Goal: Check status

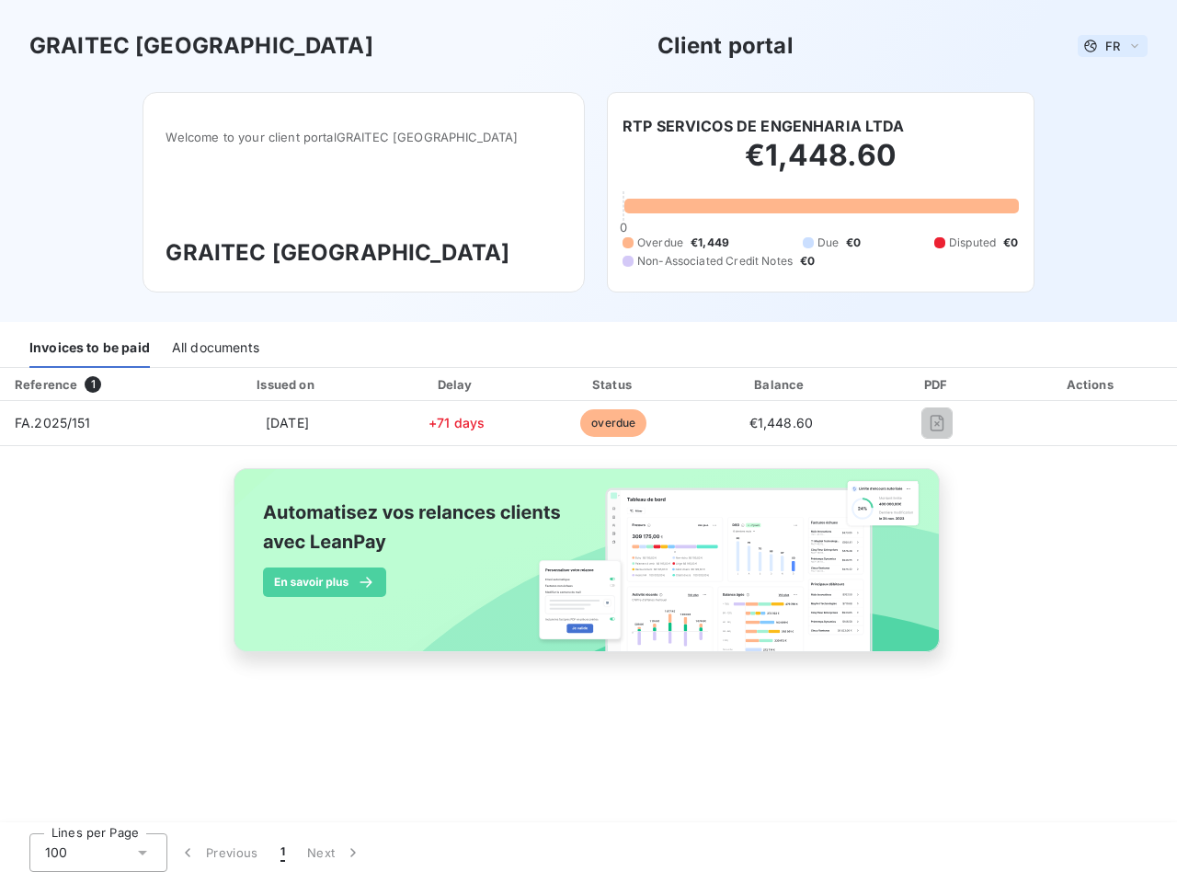
click at [1112, 46] on span "FR" at bounding box center [1112, 46] width 15 height 15
click at [763, 126] on h6 "RTP SERVICOS DE ENGENHARIA LTDA" at bounding box center [763, 126] width 282 height 22
click at [89, 348] on div "Invoices to be paid" at bounding box center [89, 348] width 120 height 39
click at [214, 348] on div "All documents" at bounding box center [215, 348] width 87 height 39
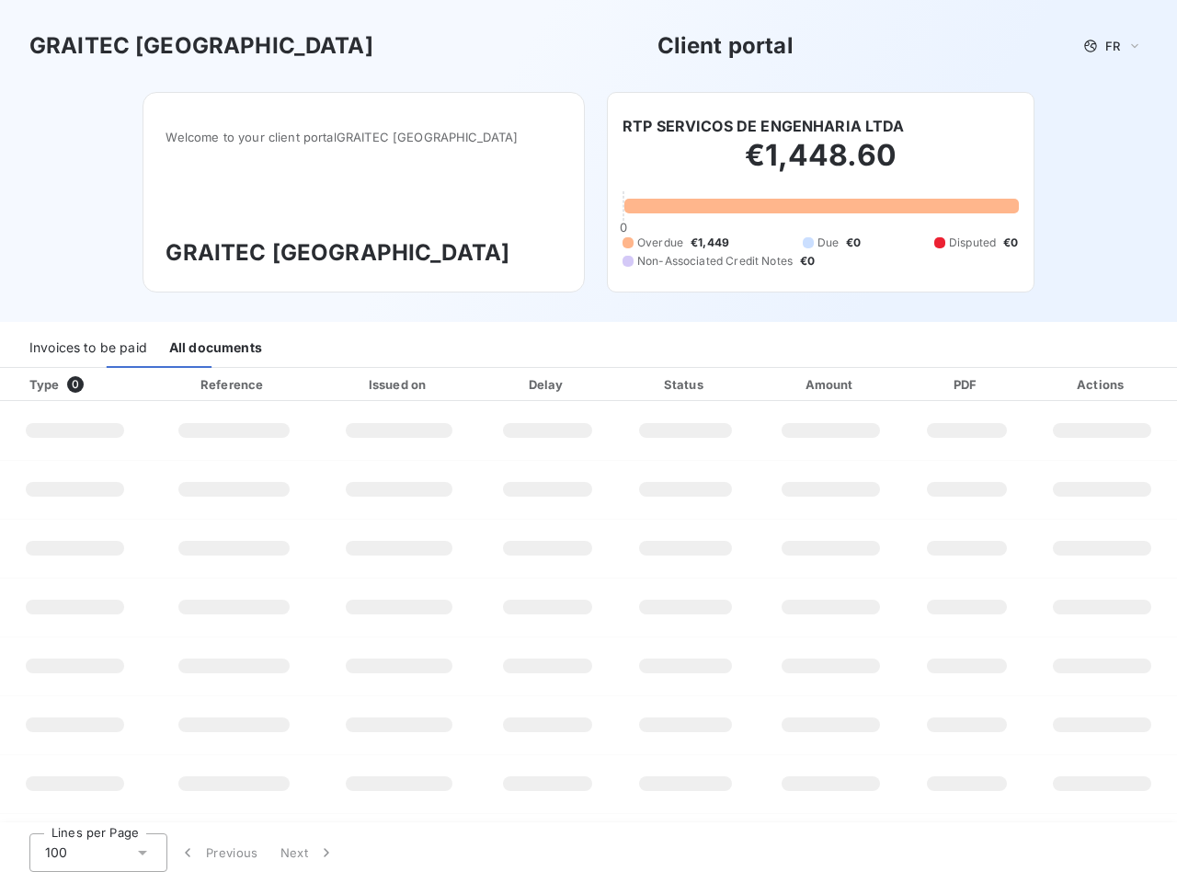
click at [97, 384] on div "Type 0" at bounding box center [81, 384] width 127 height 18
click at [286, 384] on div at bounding box center [290, 384] width 18 height 18
click at [456, 384] on div at bounding box center [453, 384] width 18 height 18
click at [619, 384] on div "Status" at bounding box center [685, 384] width 133 height 18
click at [780, 384] on div "Amount" at bounding box center [830, 384] width 143 height 18
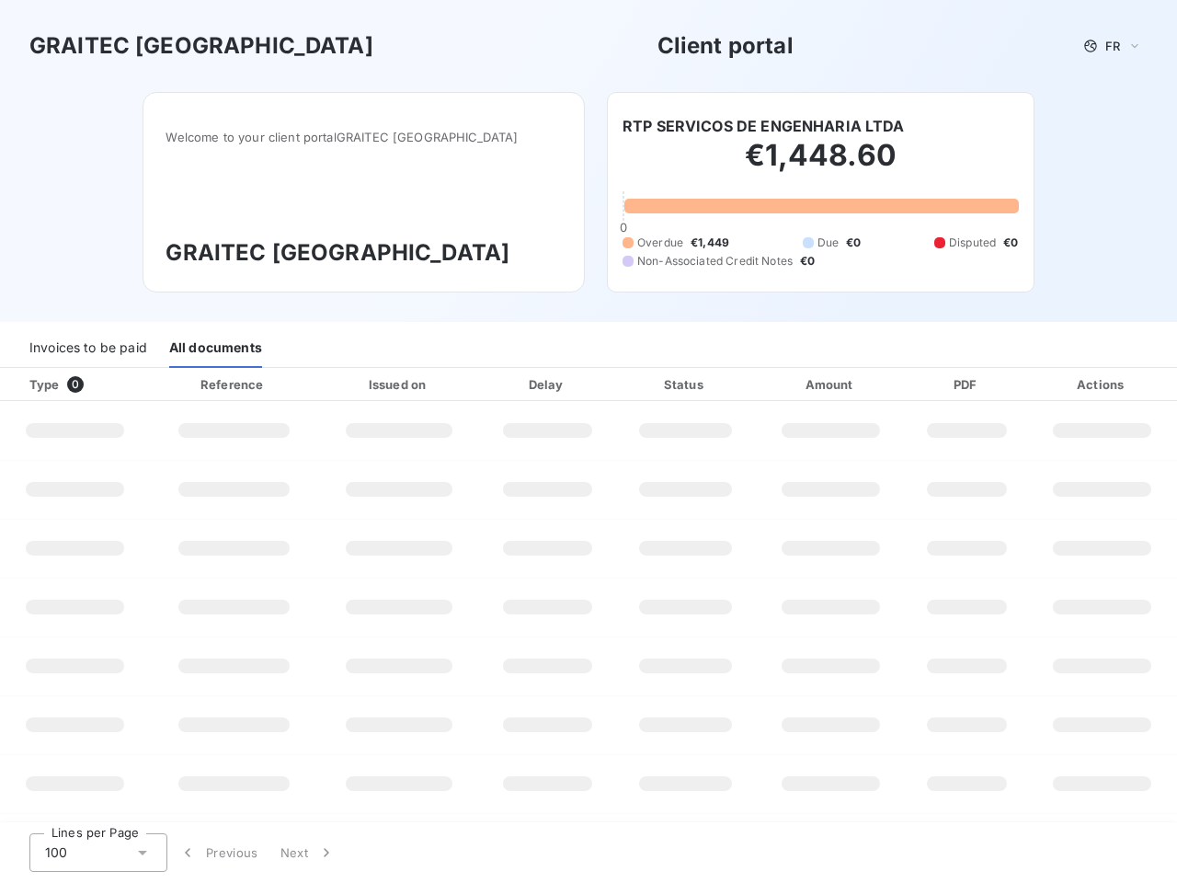
click at [937, 384] on div "PDF" at bounding box center [966, 384] width 114 height 18
